Goal: Connect with others: Connect with other users

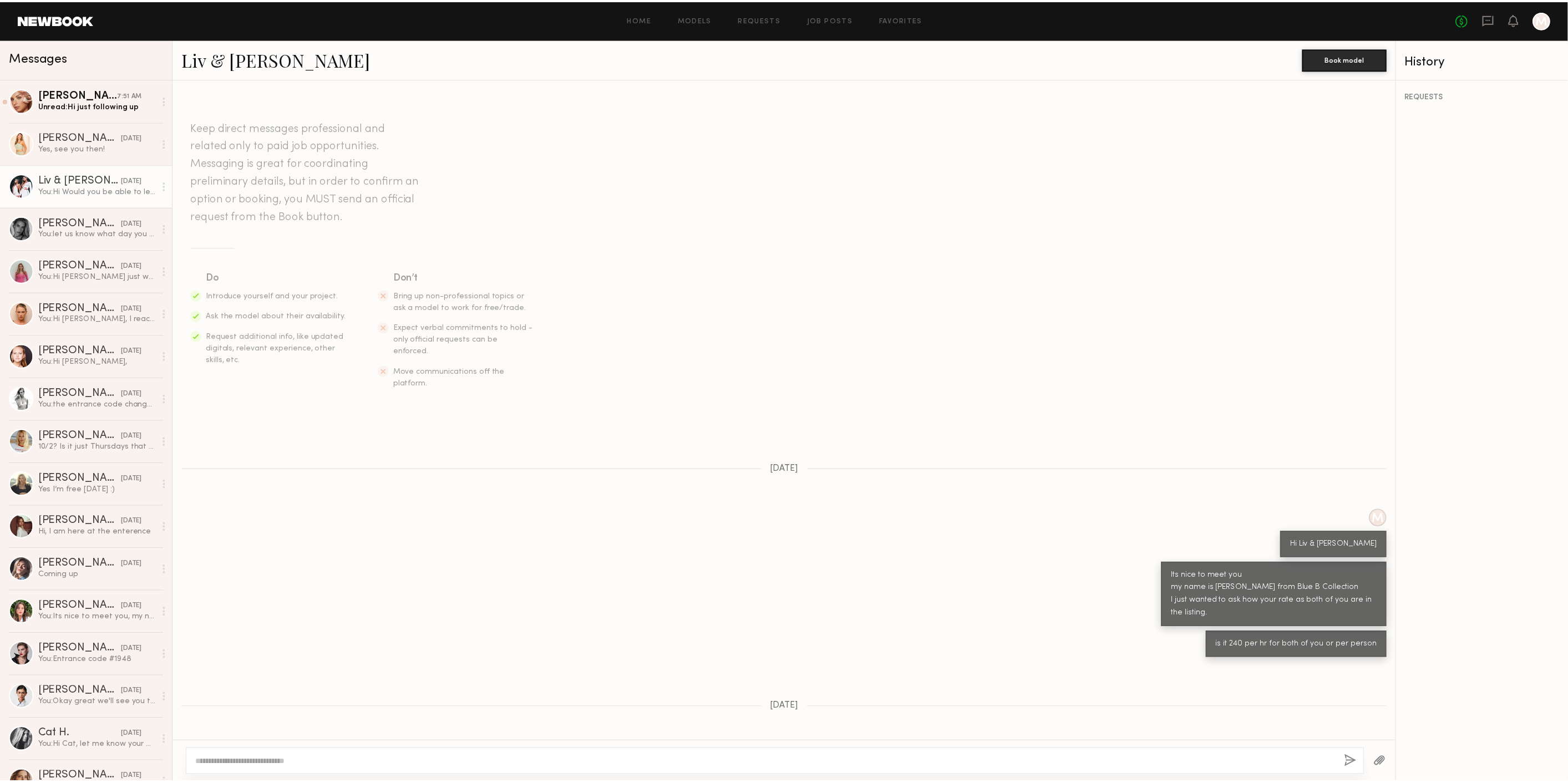
scroll to position [670, 0]
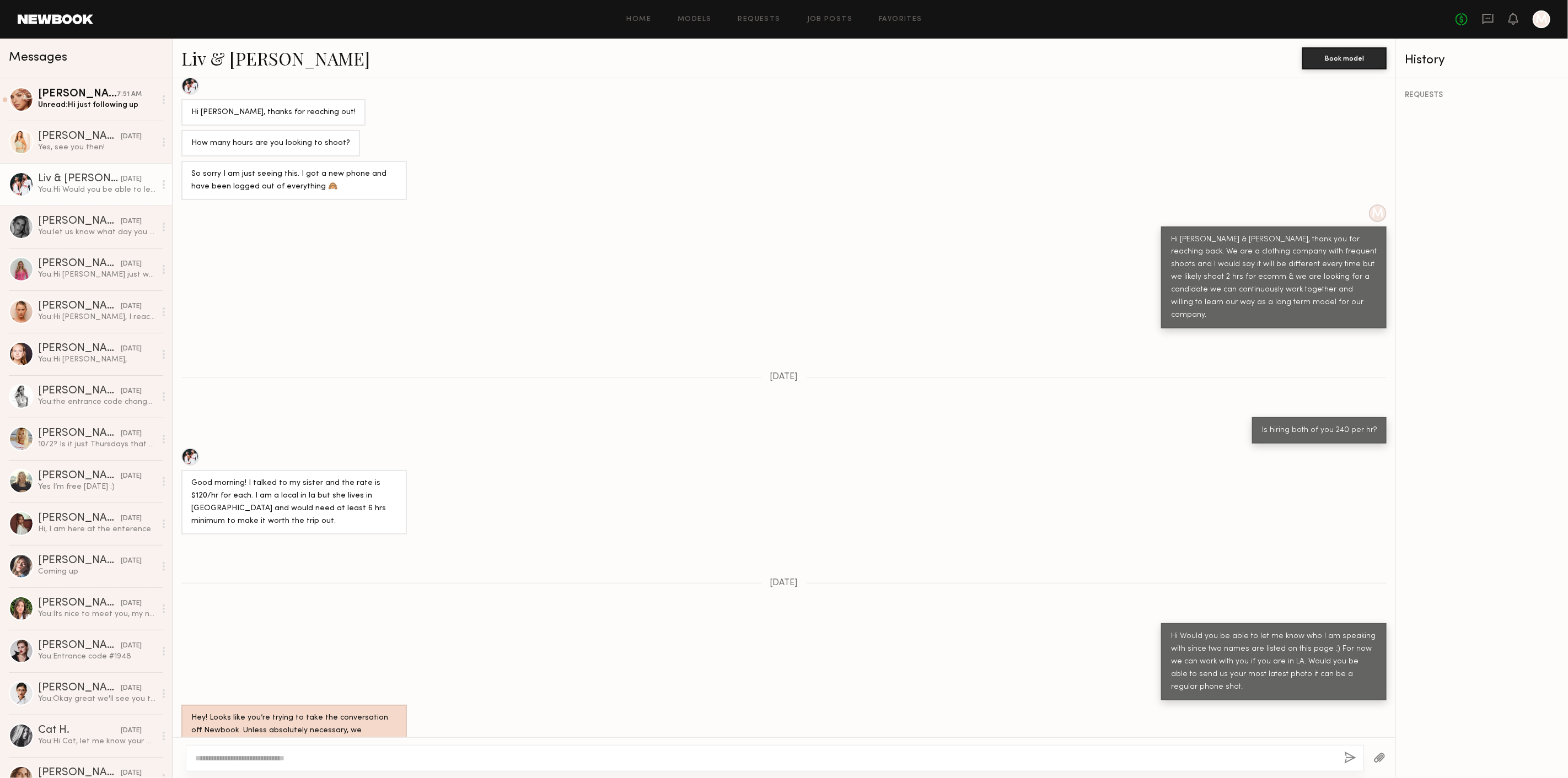
click at [1480, 19] on div "No fees up to $5,000 M" at bounding box center [1503, 19] width 95 height 17
click at [98, 94] on div "Madison T." at bounding box center [77, 94] width 79 height 11
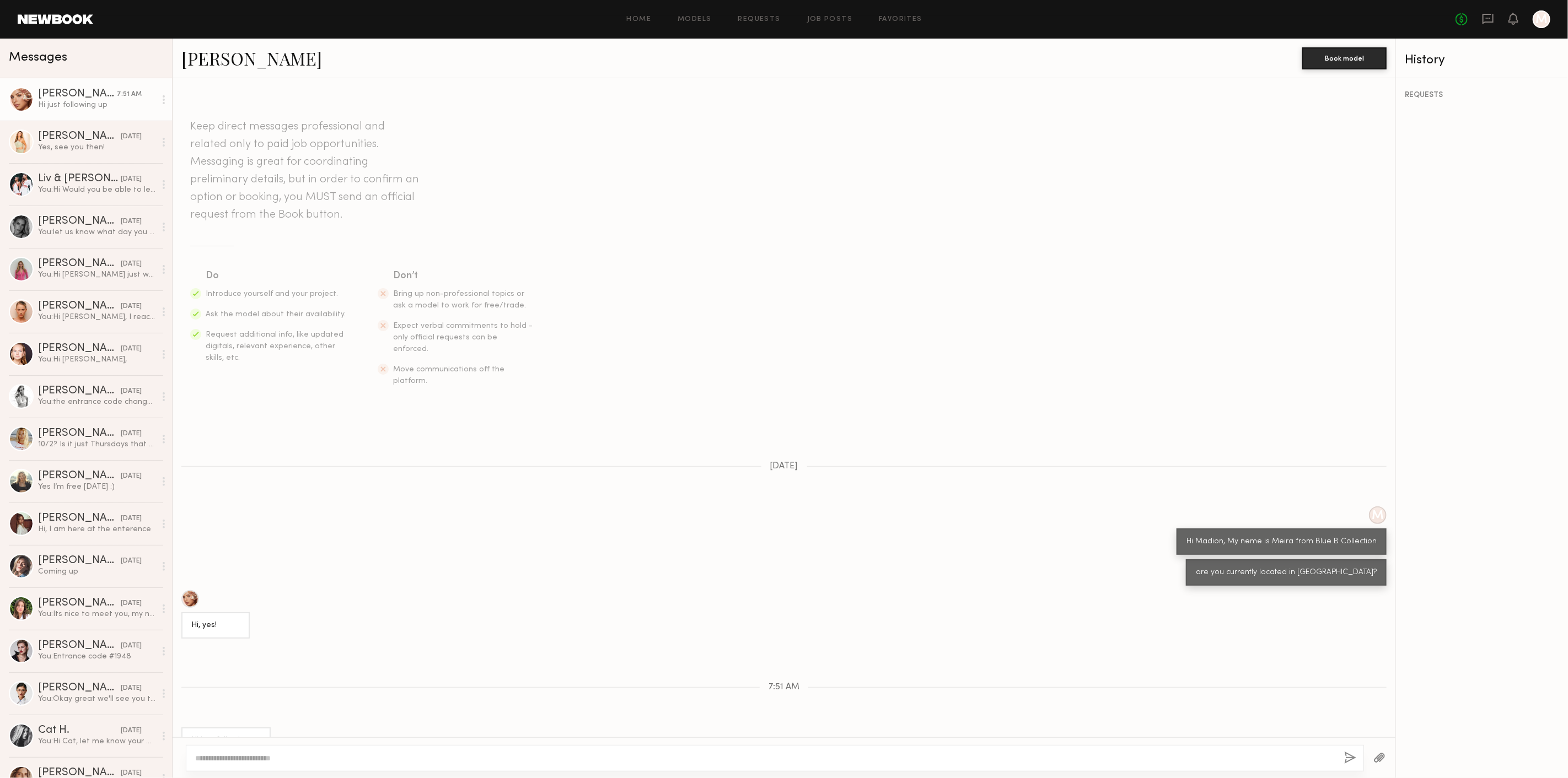
click at [50, 51] on span "Messages" at bounding box center [38, 57] width 58 height 12
click at [50, 13] on header "Home Models Requests Job Posts Favorites Sign Out No fees up to $5,000 M" at bounding box center [784, 19] width 1568 height 39
click at [35, 25] on header "Home Models Requests Job Posts Favorites Sign Out No fees up to $5,000 M" at bounding box center [784, 19] width 1568 height 39
click at [39, 22] on link at bounding box center [55, 19] width 75 height 10
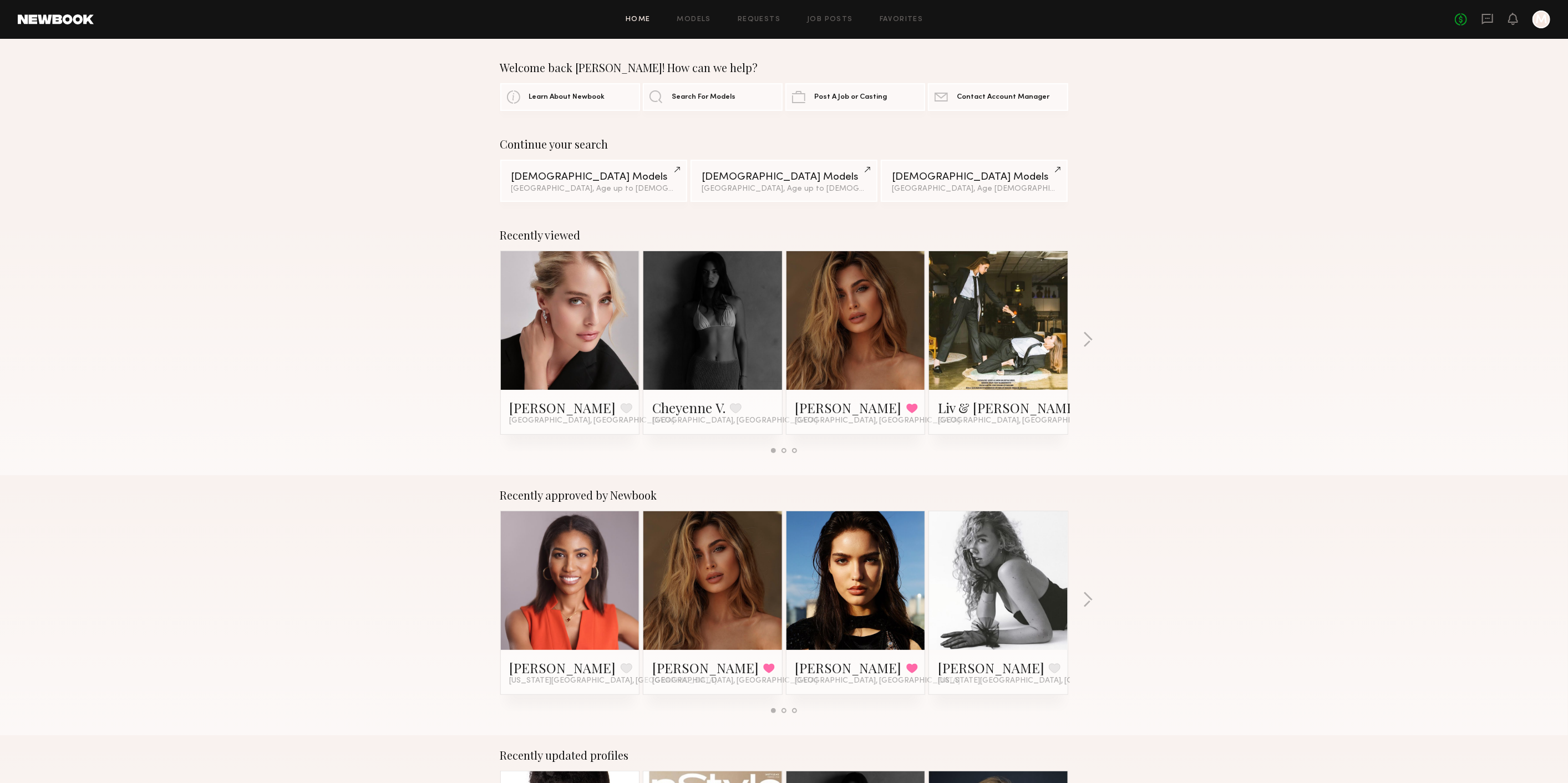
click at [1495, 11] on div "No fees up to $5,000 M" at bounding box center [1502, 19] width 96 height 18
